Goal: Use online tool/utility: Utilize a website feature to perform a specific function

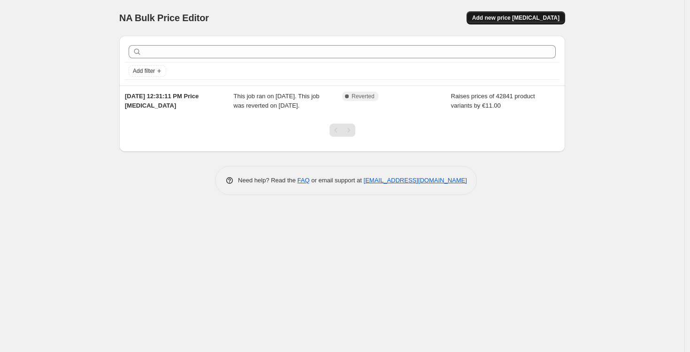
click at [495, 19] on span "Add new price [MEDICAL_DATA]" at bounding box center [515, 18] width 87 height 8
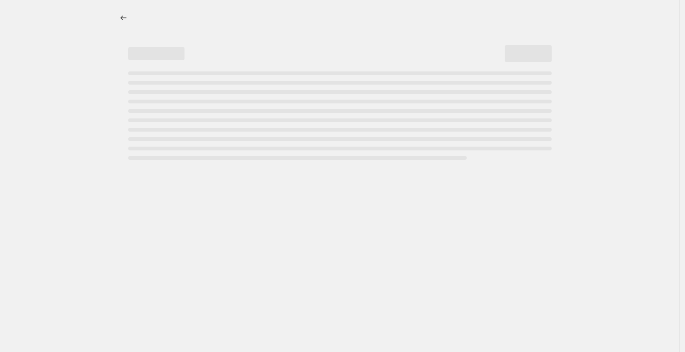
select select "percentage"
